Goal: Task Accomplishment & Management: Manage account settings

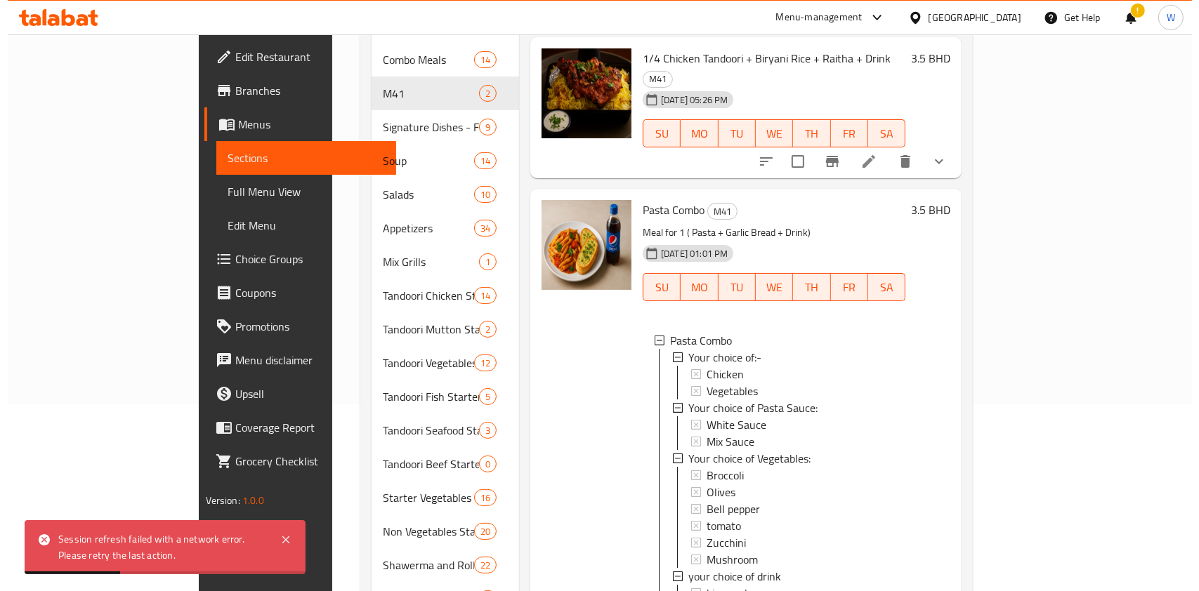
scroll to position [1, 0]
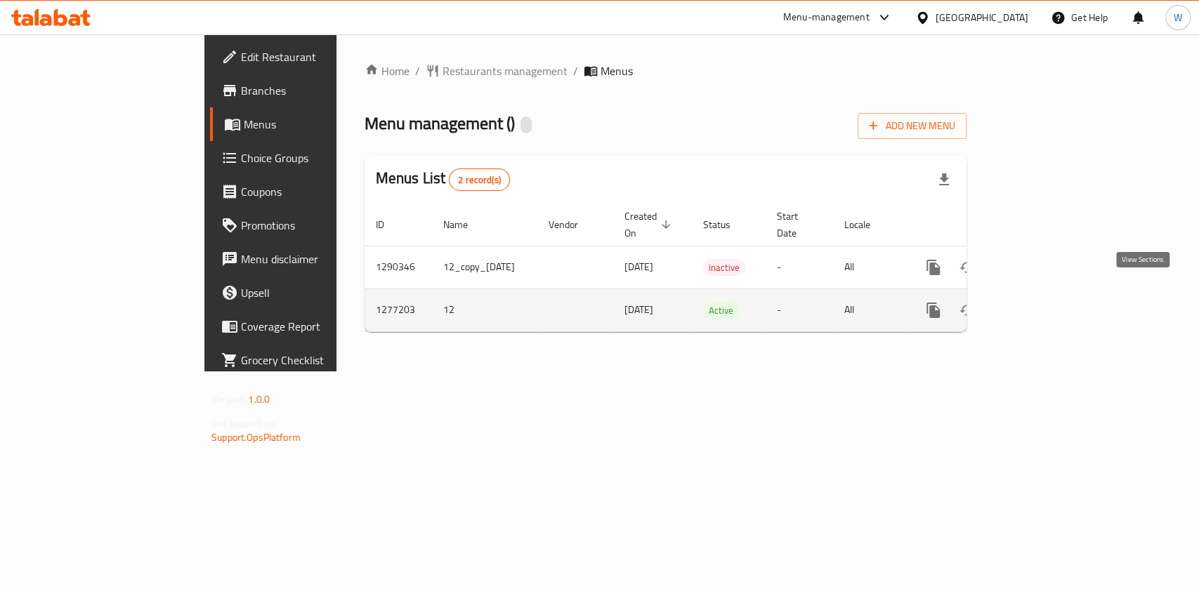
click at [1043, 302] on icon "enhanced table" at bounding box center [1034, 310] width 17 height 17
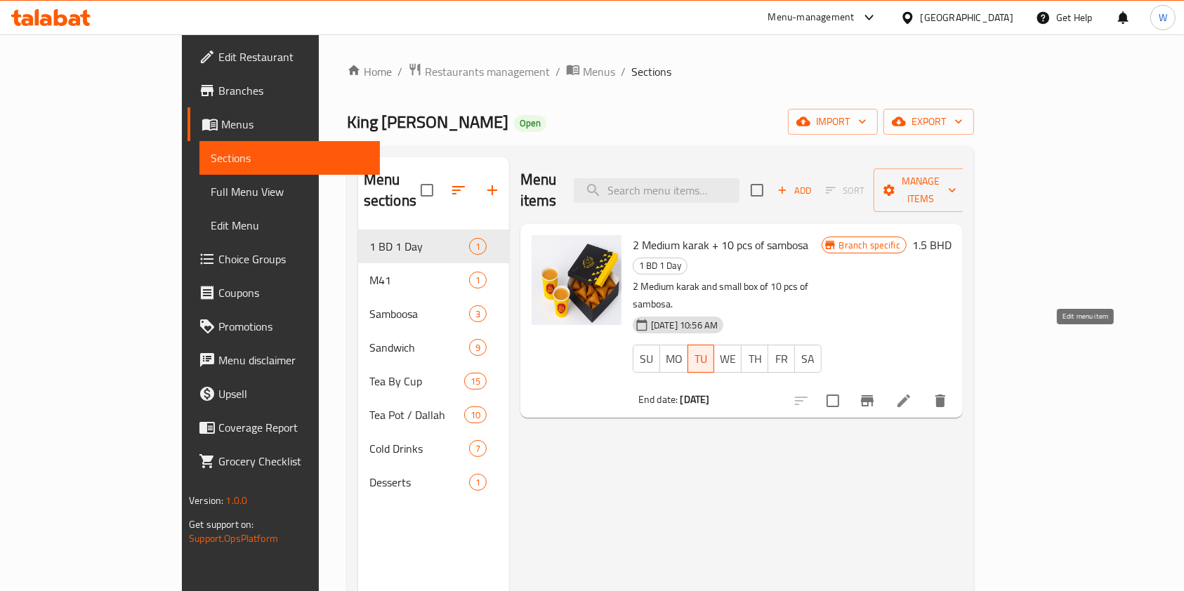
click at [912, 393] on icon at bounding box center [903, 401] width 17 height 17
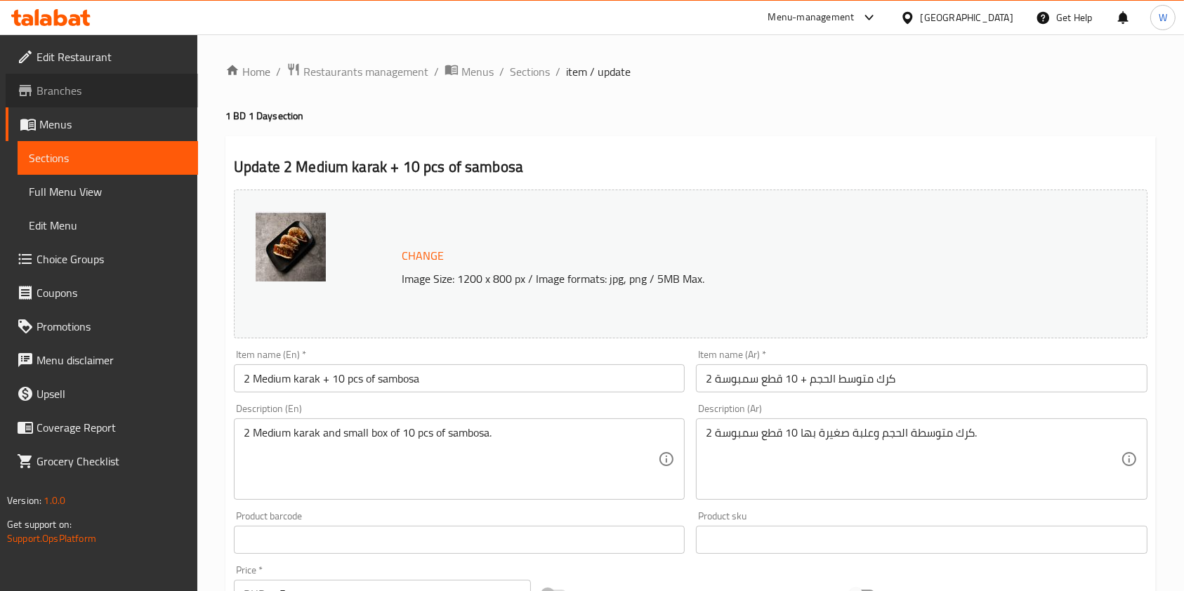
click at [60, 84] on span "Branches" at bounding box center [112, 90] width 150 height 17
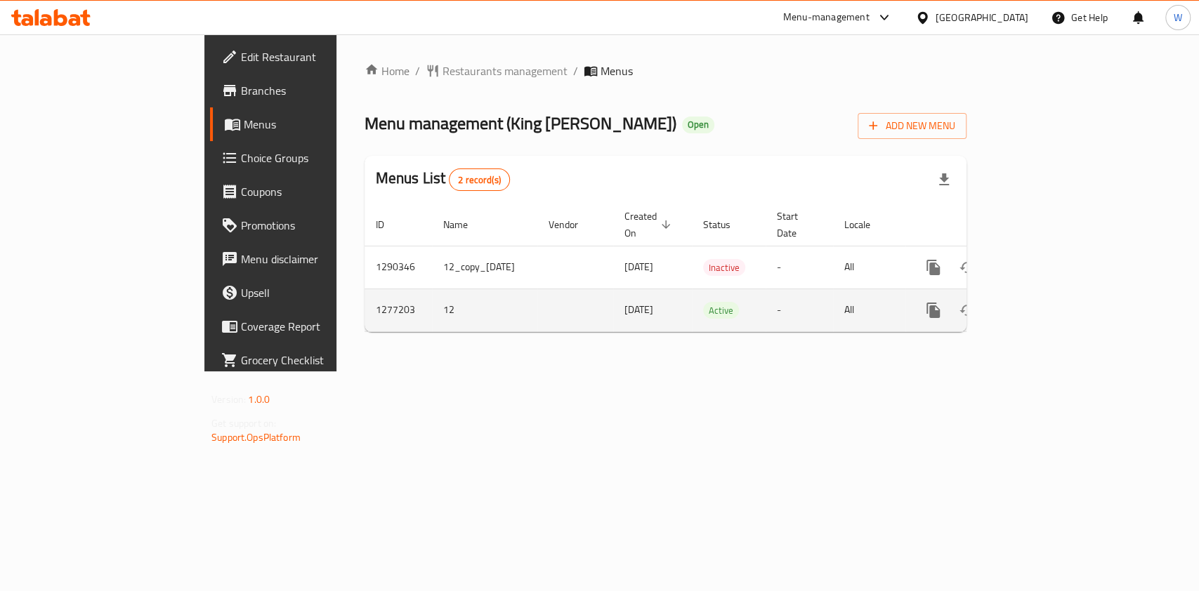
click at [1051, 298] on link "enhanced table" at bounding box center [1035, 311] width 34 height 34
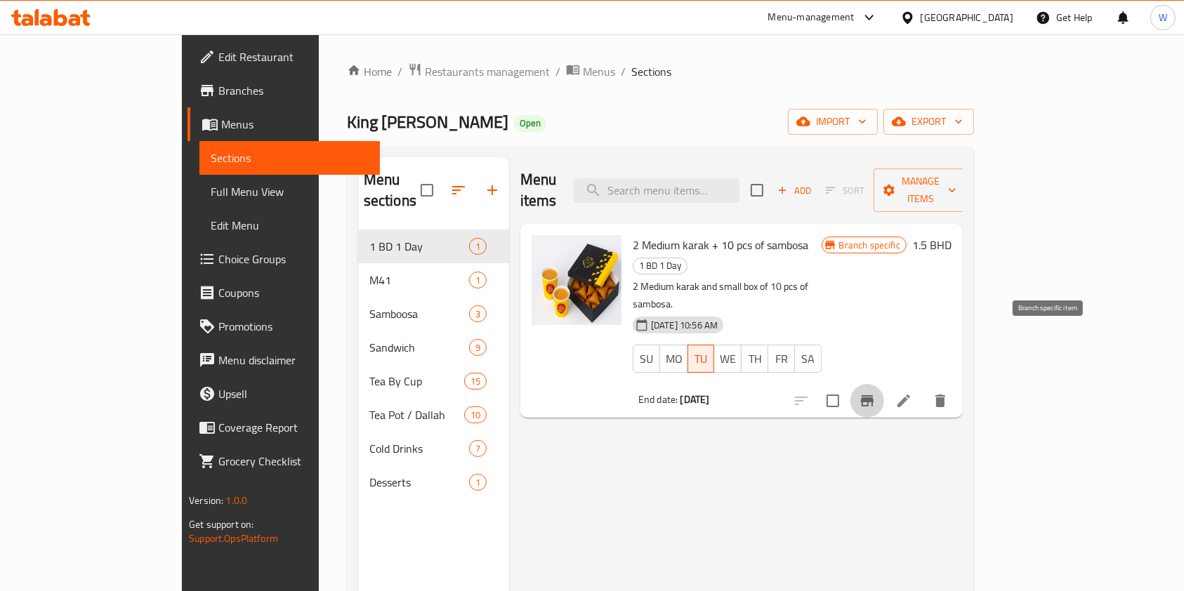
click at [874, 395] on icon "Branch-specific-item" at bounding box center [867, 400] width 13 height 11
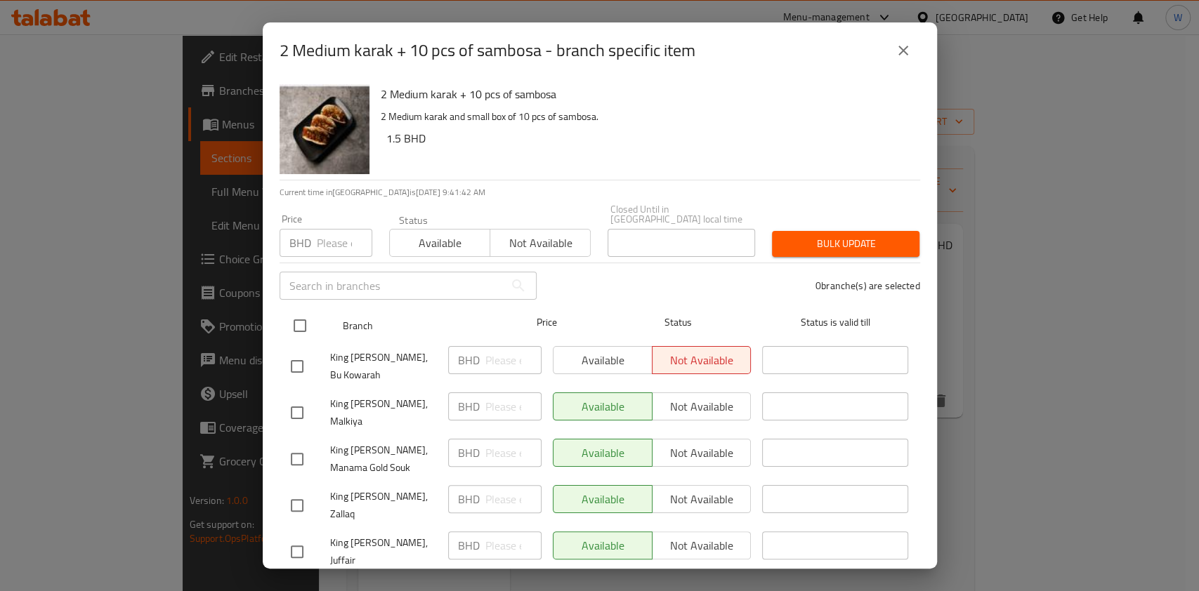
click at [309, 315] on input "checkbox" at bounding box center [299, 325] width 29 height 29
checkbox input "true"
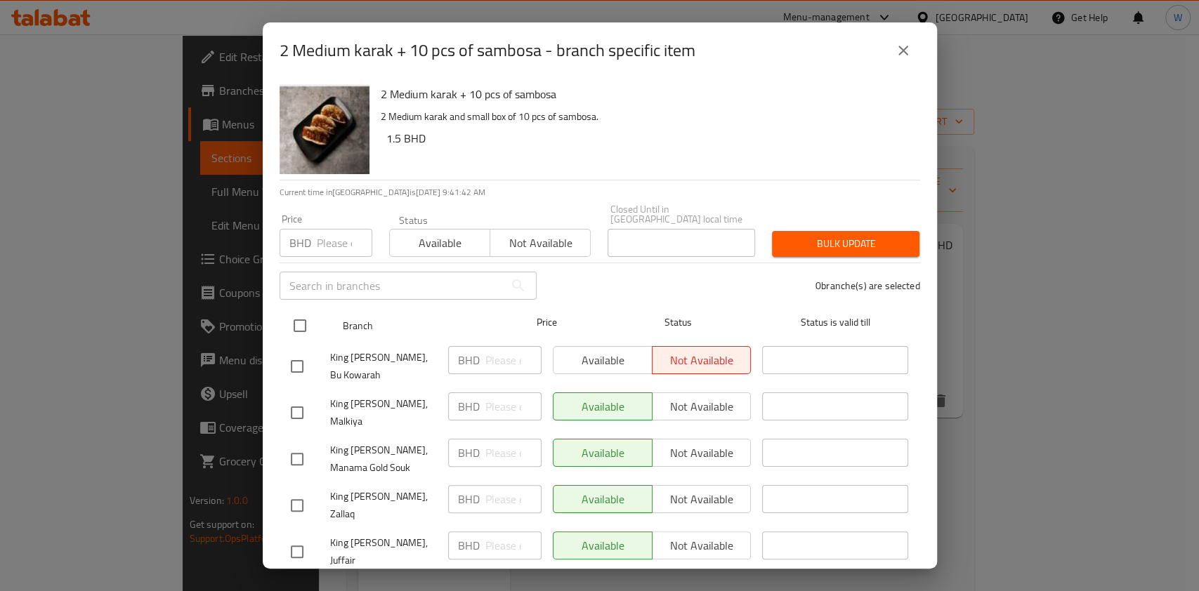
checkbox input "true"
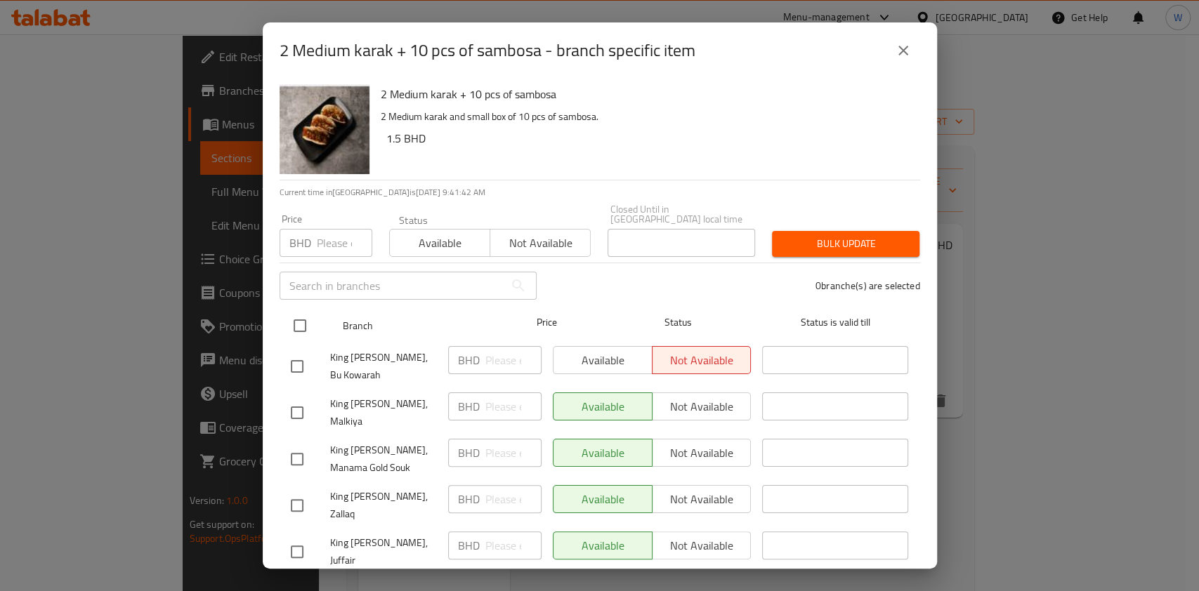
checkbox input "true"
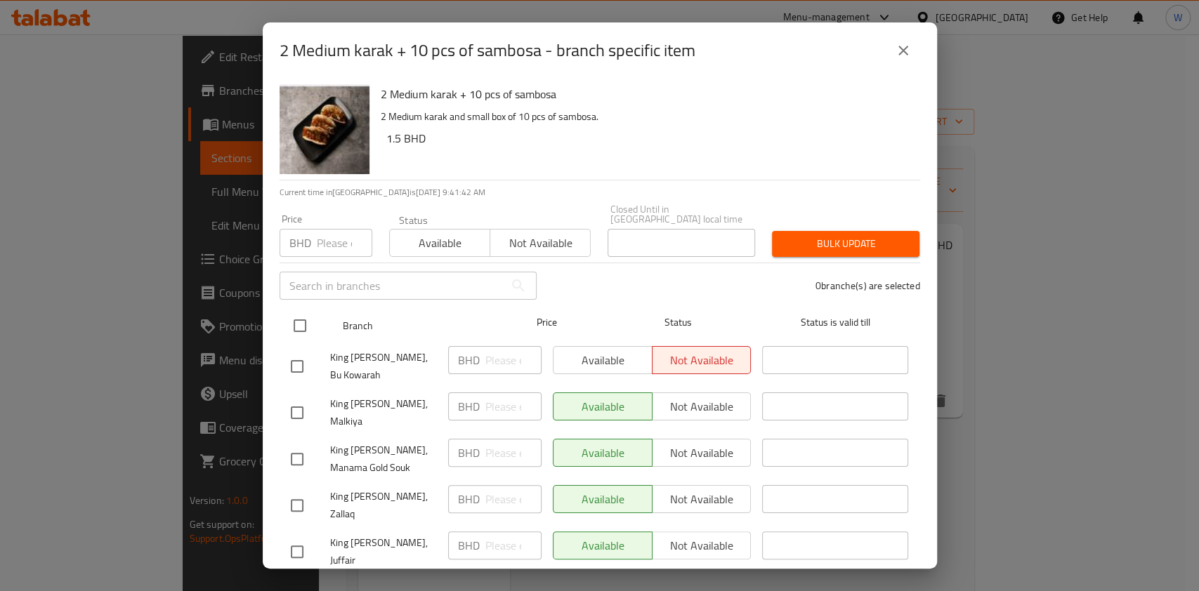
checkbox input "true"
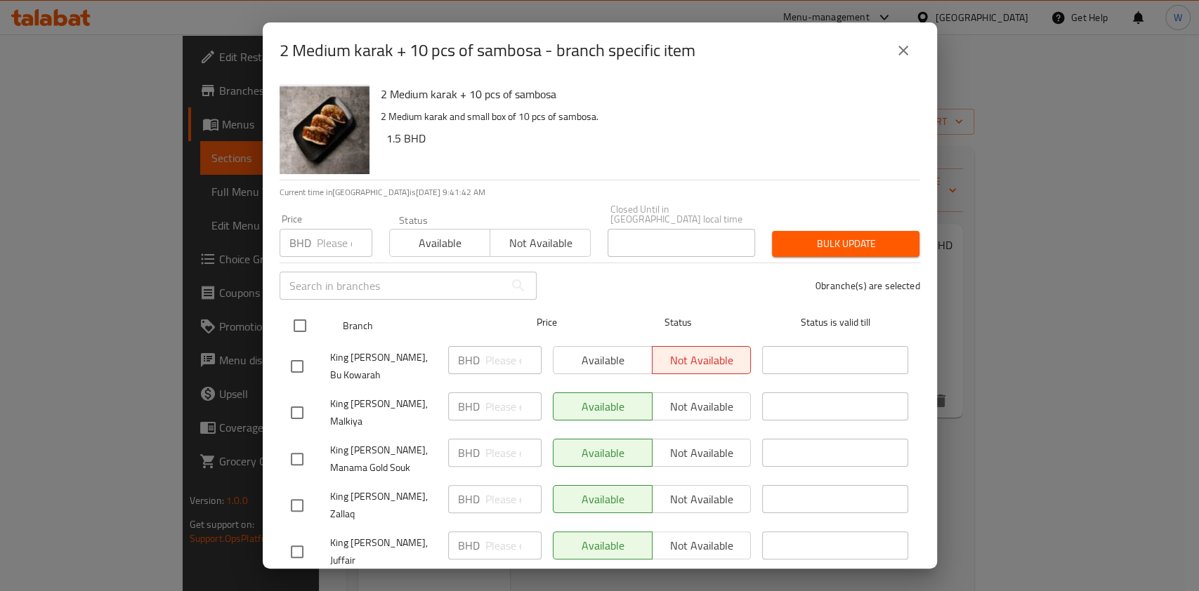
checkbox input "true"
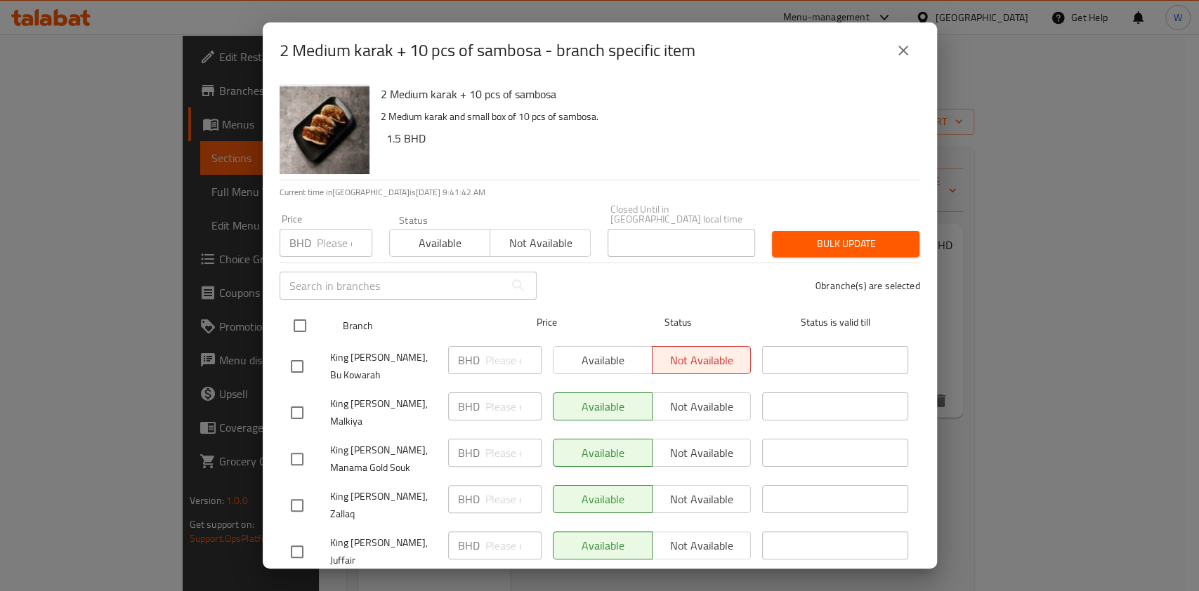
checkbox input "true"
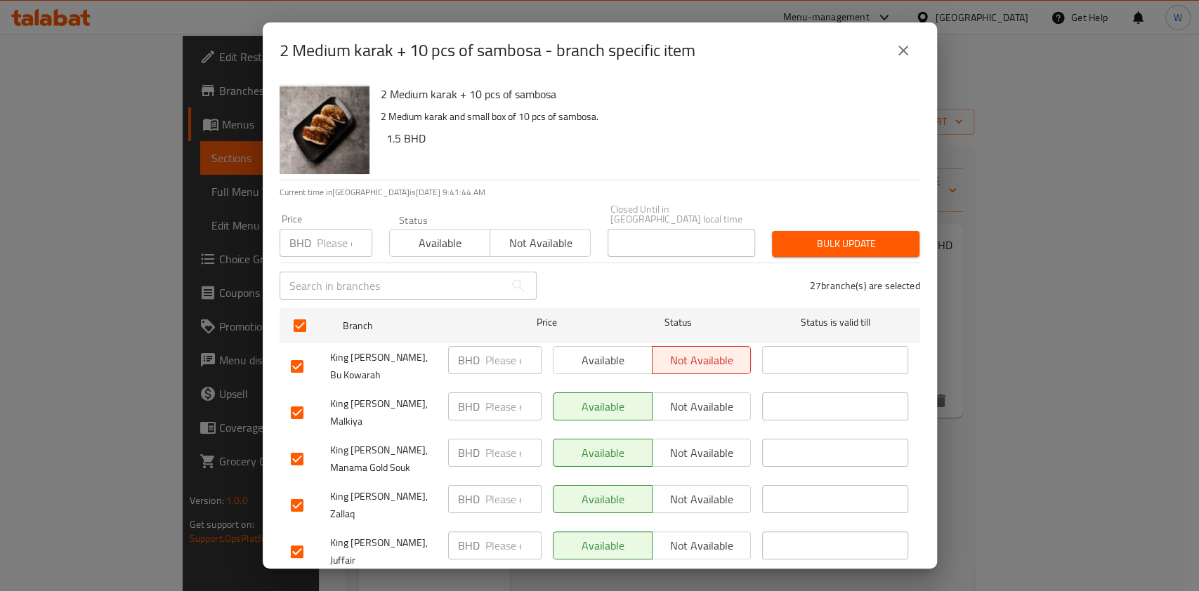
click at [436, 234] on span "Available" at bounding box center [439, 243] width 89 height 20
click at [808, 245] on button "Bulk update" at bounding box center [845, 244] width 147 height 26
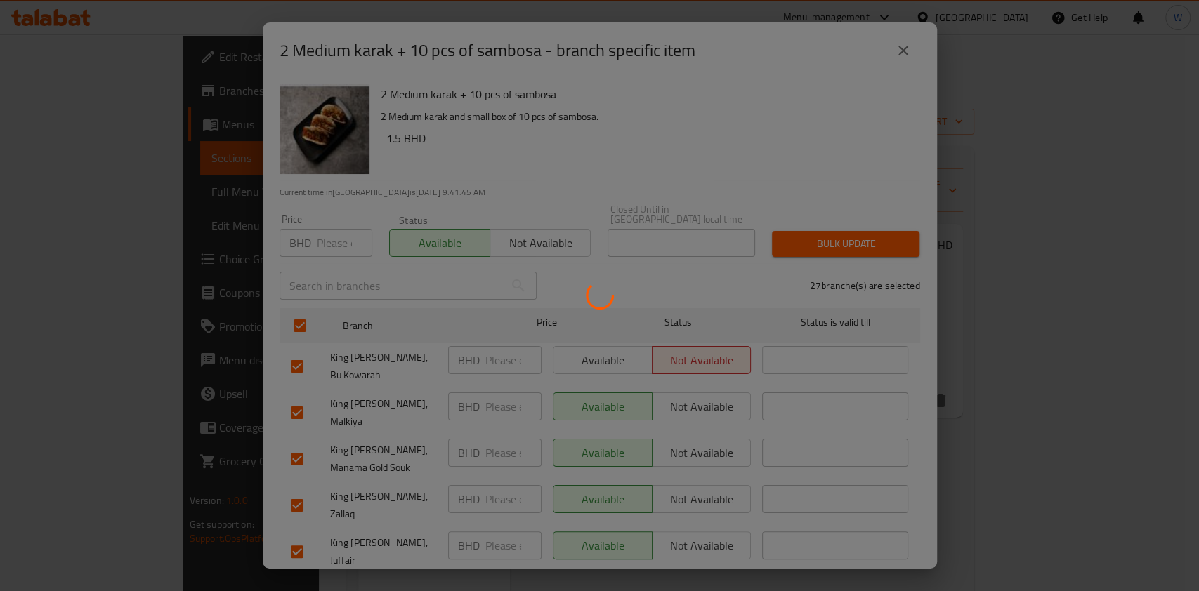
click at [809, 237] on div at bounding box center [599, 295] width 1199 height 591
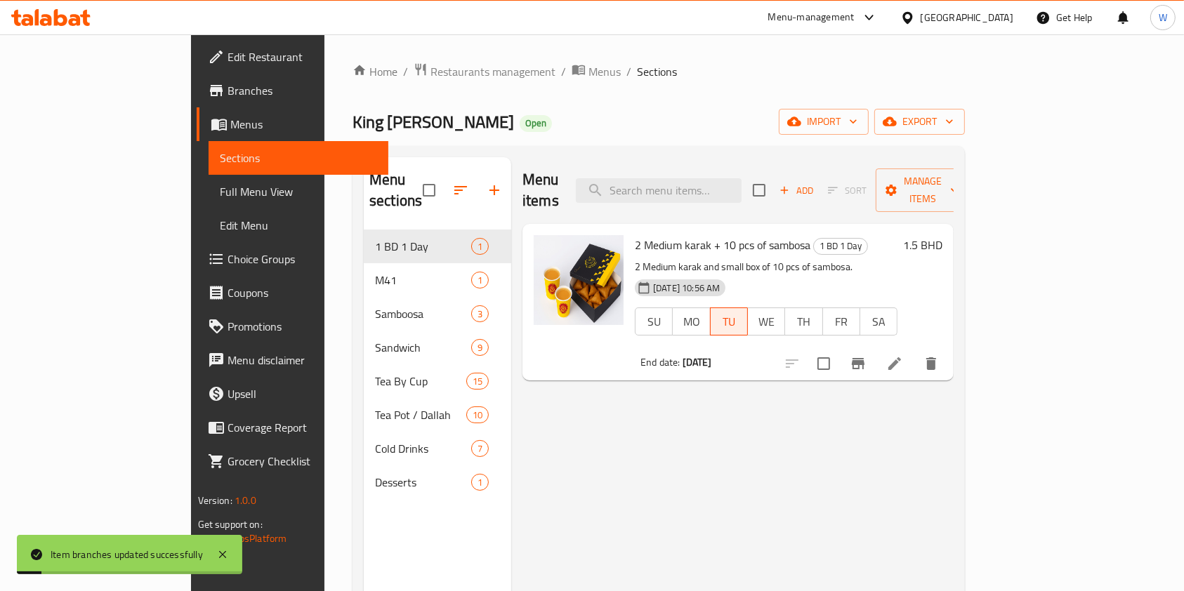
click at [801, 537] on div "Menu items Add Sort Manage items 2 Medium karak + 10 pcs of sambosa 1 BD 1 Day …" at bounding box center [732, 452] width 442 height 591
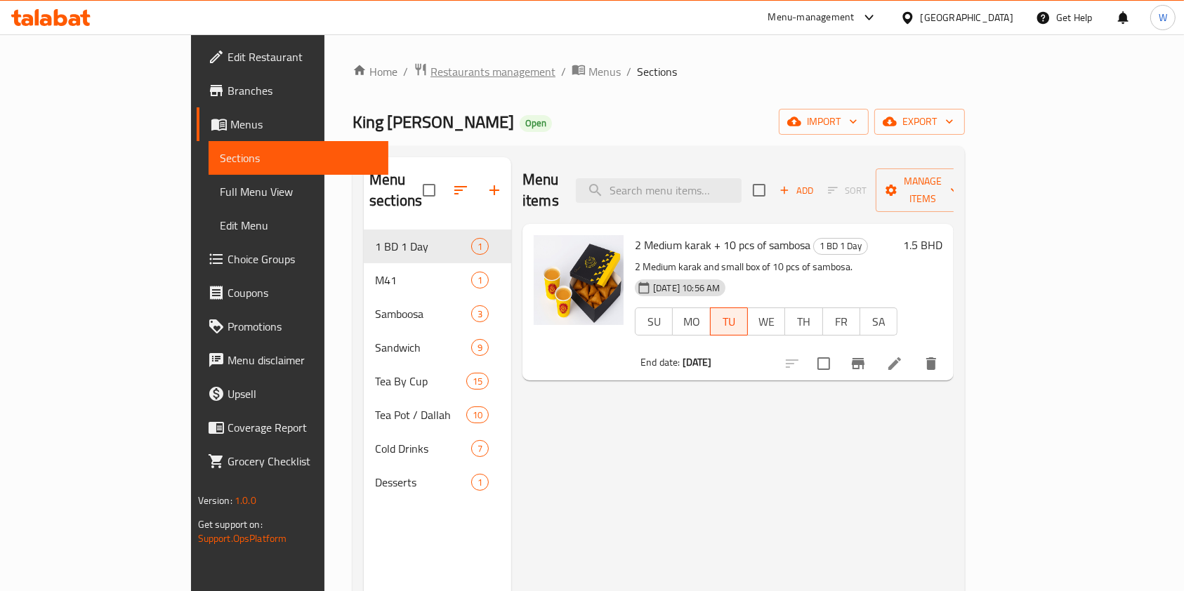
click at [430, 67] on span "Restaurants management" at bounding box center [492, 71] width 125 height 17
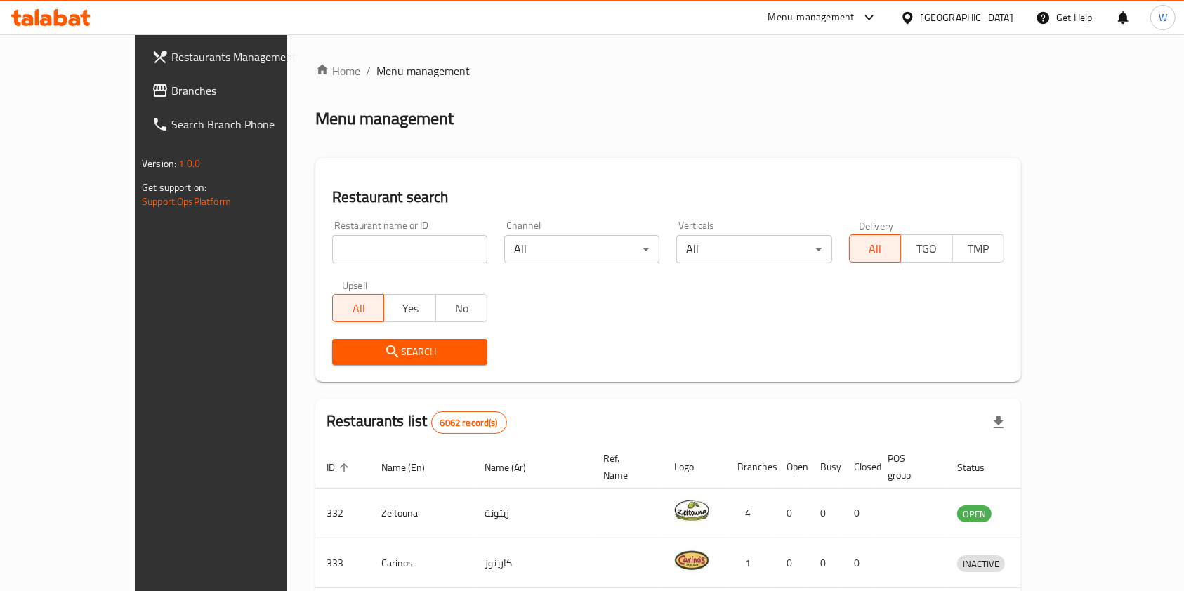
click at [353, 235] on input "search" at bounding box center [409, 249] width 155 height 28
paste input "670444"
click button "Search" at bounding box center [409, 352] width 155 height 26
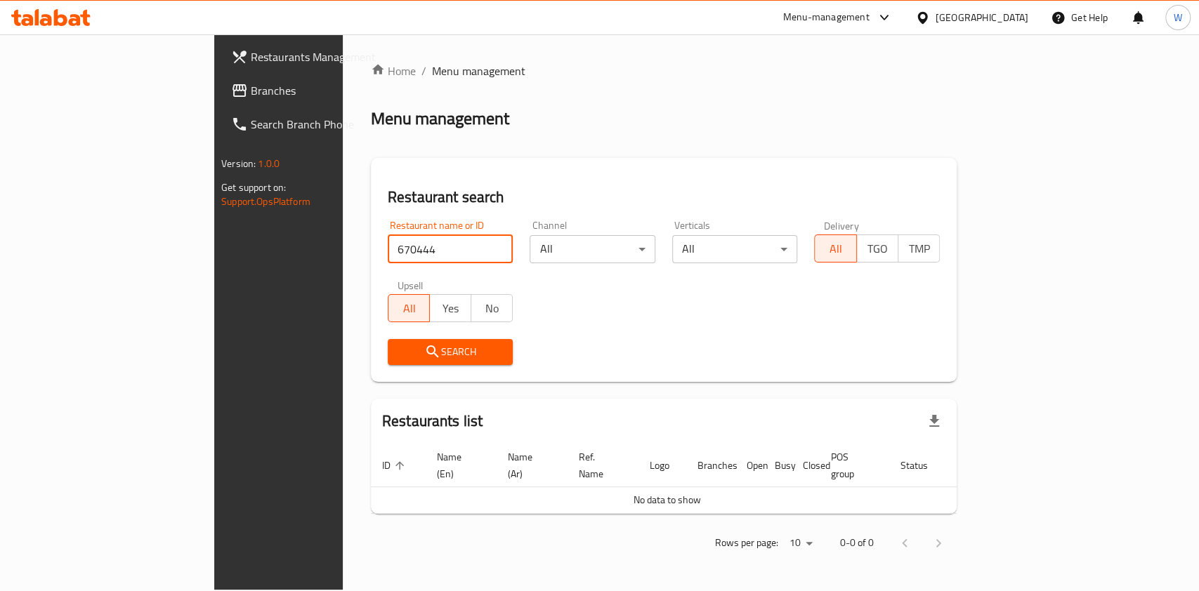
click at [388, 239] on input "670444" at bounding box center [451, 249] width 126 height 28
type input "670444"
click button "Search" at bounding box center [451, 352] width 126 height 26
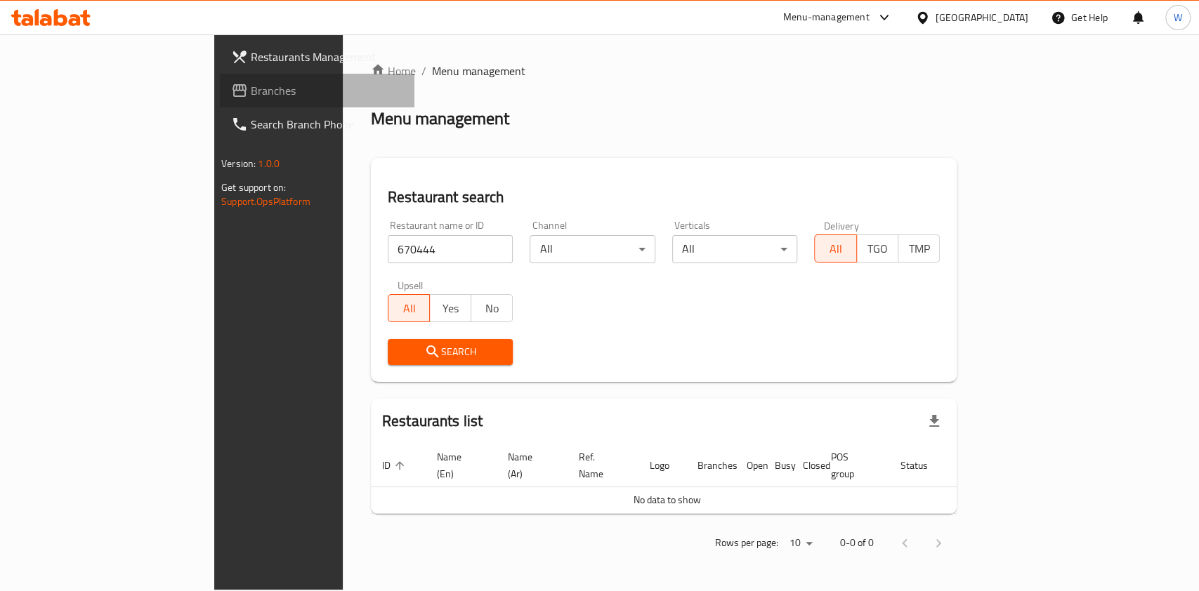
click at [251, 88] on span "Branches" at bounding box center [327, 90] width 152 height 17
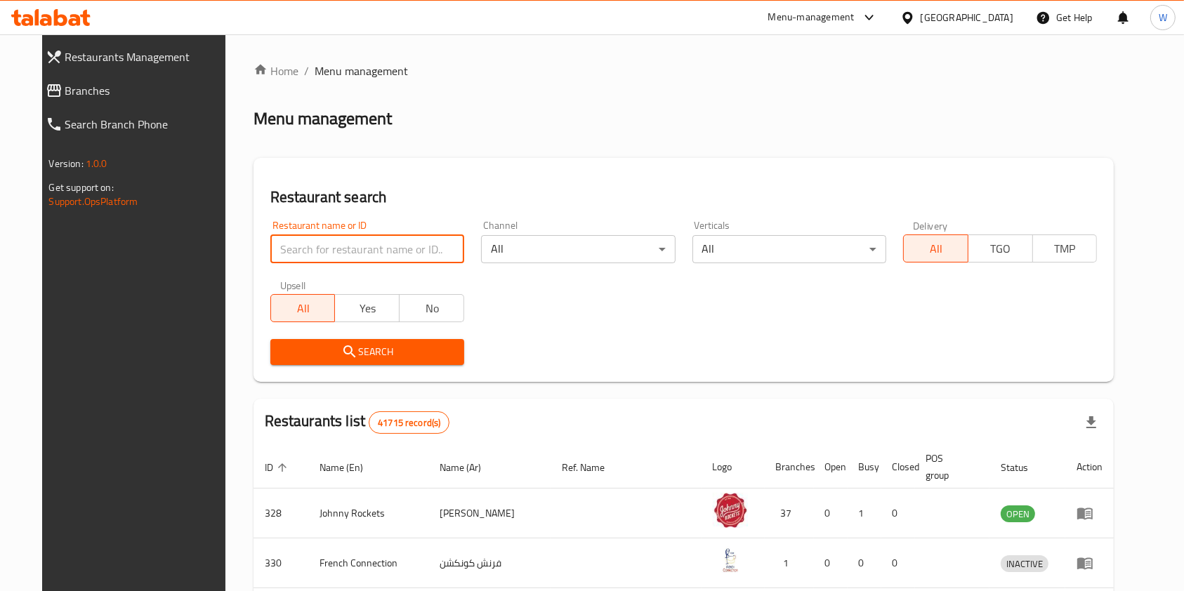
click at [404, 262] on input "search" at bounding box center [367, 249] width 194 height 28
type input "676327"
click button "Search" at bounding box center [367, 352] width 194 height 26
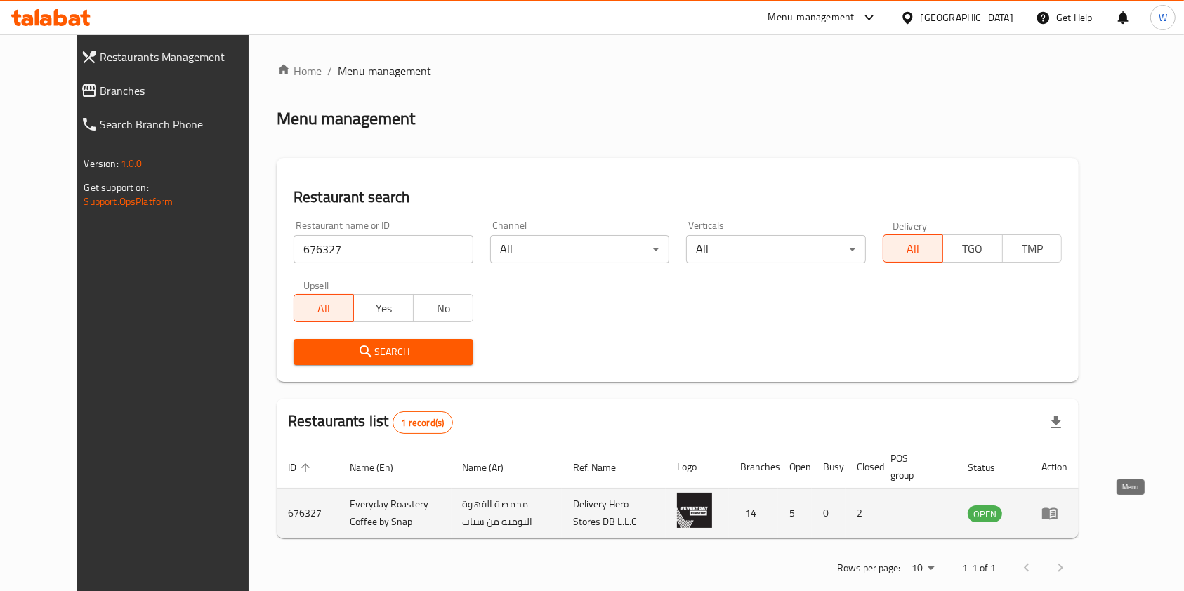
click at [1058, 511] on icon "enhanced table" at bounding box center [1049, 514] width 15 height 12
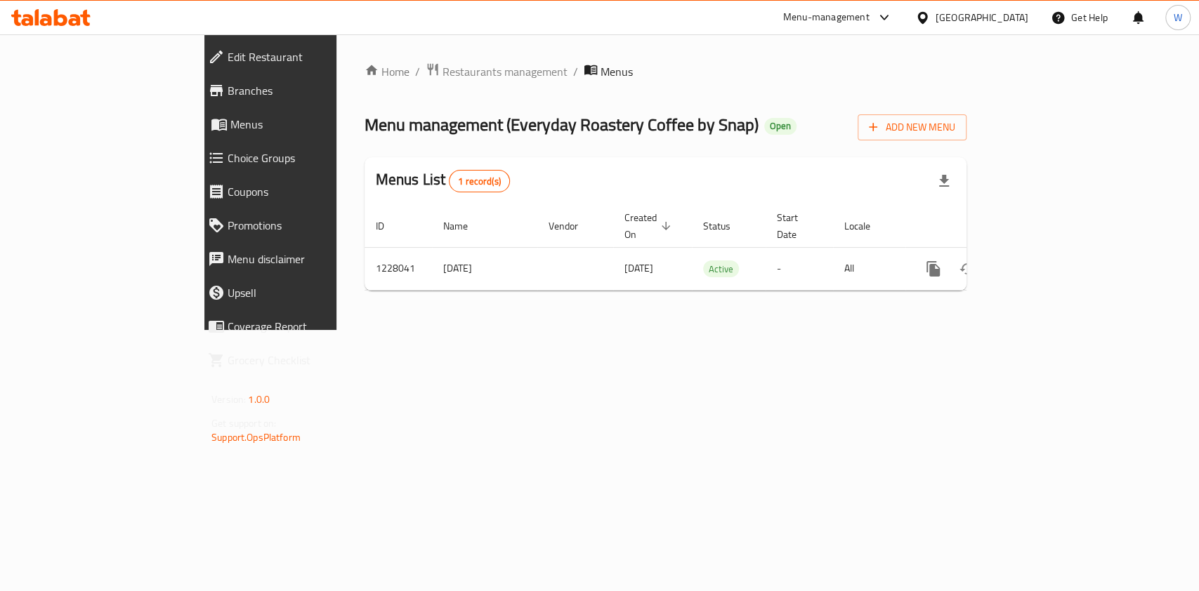
click at [228, 98] on span "Branches" at bounding box center [311, 90] width 166 height 17
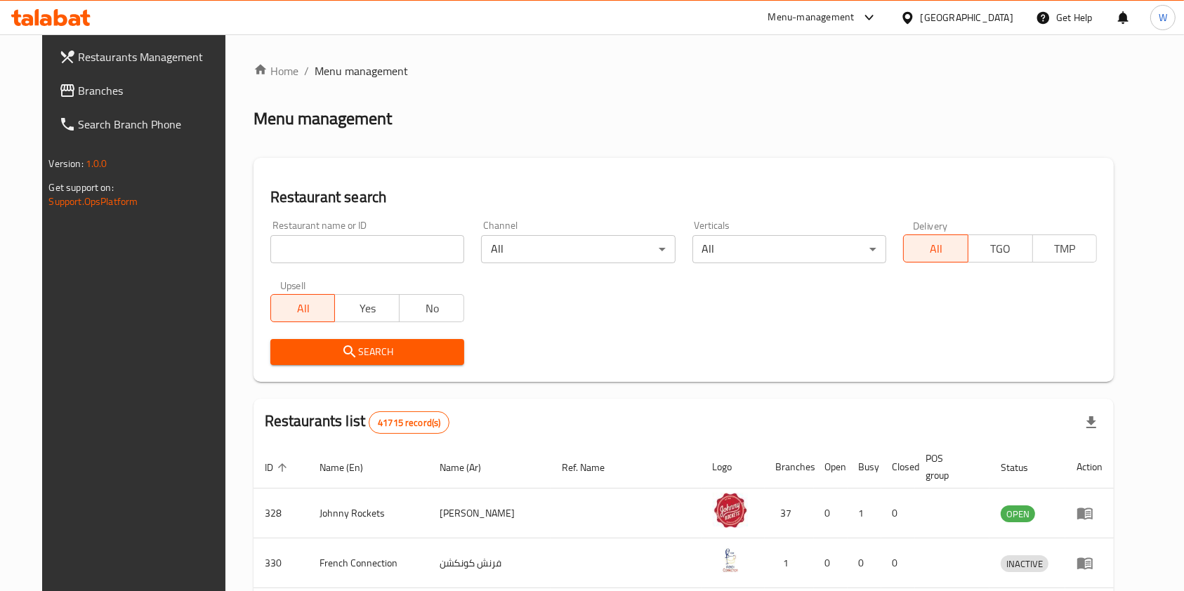
click at [320, 255] on input "search" at bounding box center [367, 249] width 194 height 28
paste input "676327"
type input "676327"
click button "Search" at bounding box center [367, 352] width 194 height 26
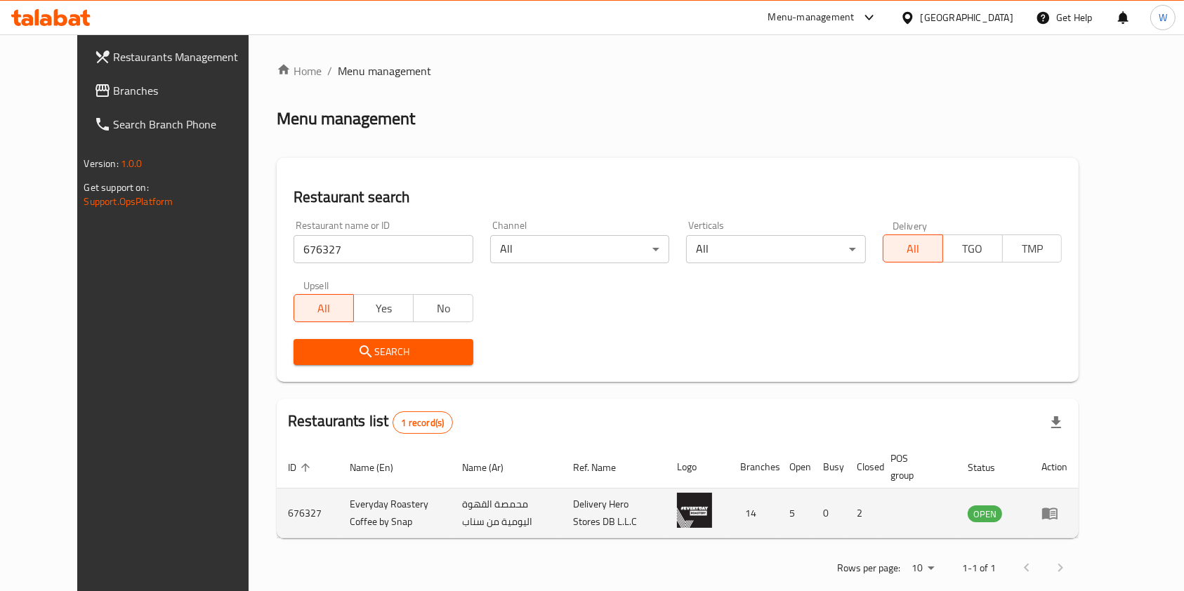
click at [1058, 520] on icon "enhanced table" at bounding box center [1049, 513] width 17 height 17
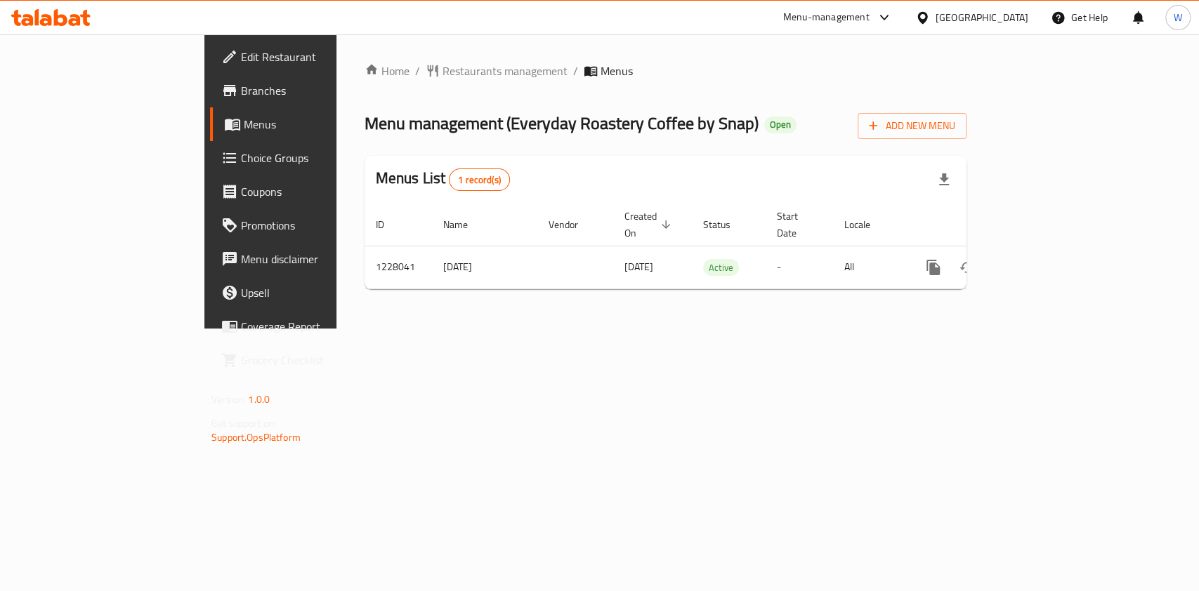
click at [241, 59] on span "Edit Restaurant" at bounding box center [317, 56] width 152 height 17
